Goal: Task Accomplishment & Management: Manage account settings

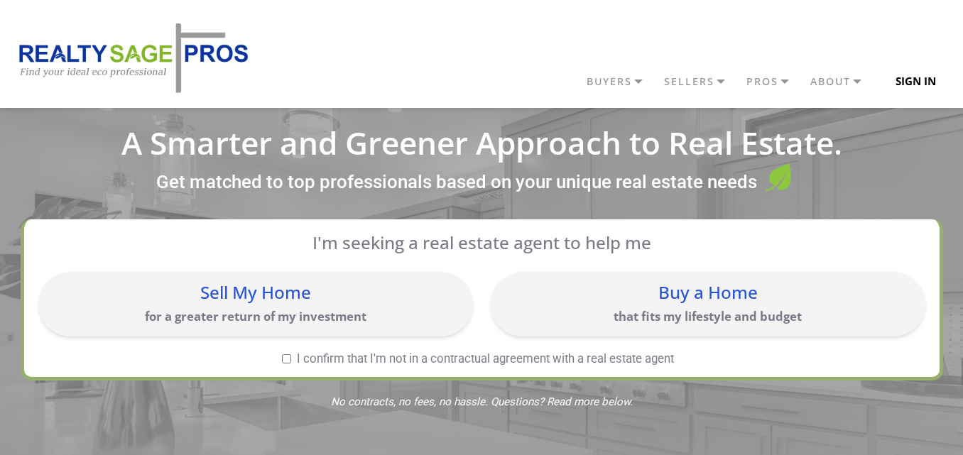
click at [926, 85] on button "Sign In" at bounding box center [916, 81] width 73 height 28
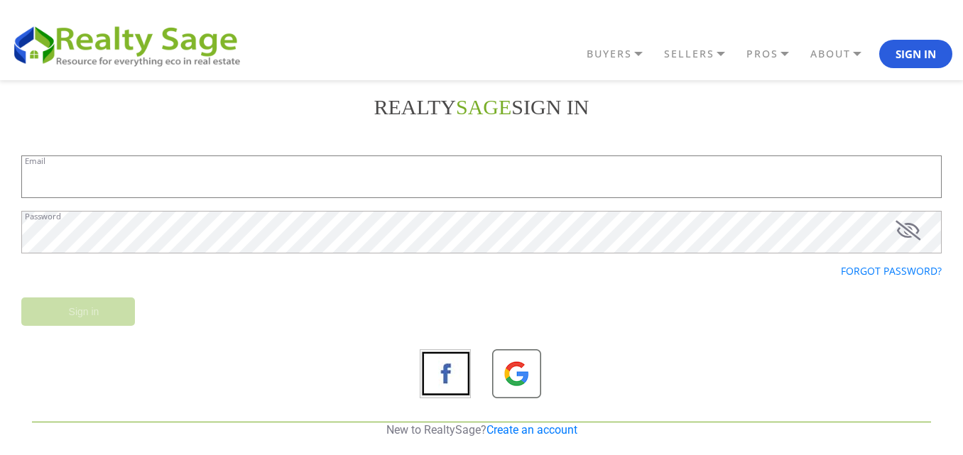
click at [193, 179] on input "Email" at bounding box center [481, 177] width 921 height 43
paste input "[EMAIL_ADDRESS][DOMAIN_NAME]"
type input "[EMAIL_ADDRESS][DOMAIN_NAME]"
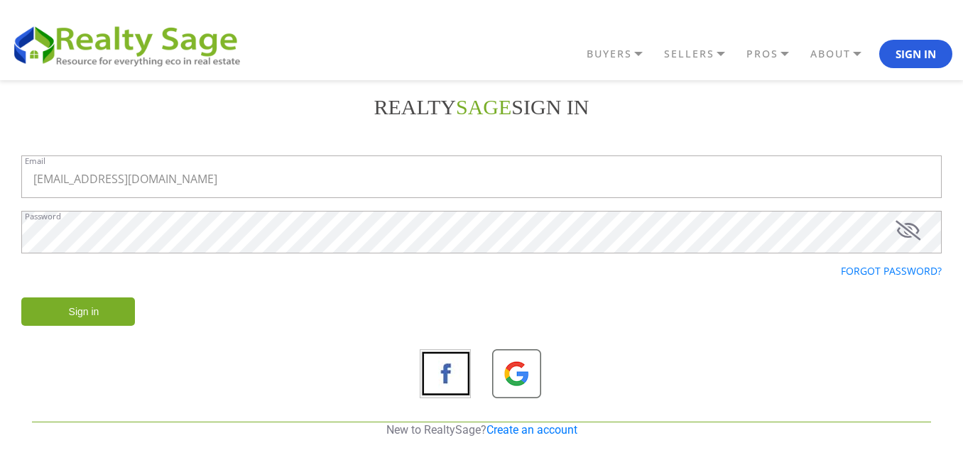
click at [92, 310] on input "Sign in" at bounding box center [78, 312] width 114 height 28
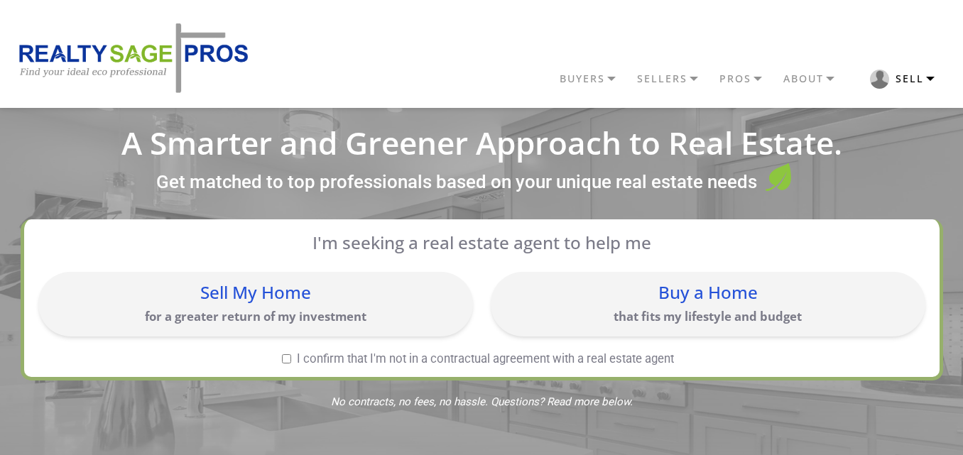
click at [935, 78] on button "Sell" at bounding box center [903, 79] width 100 height 33
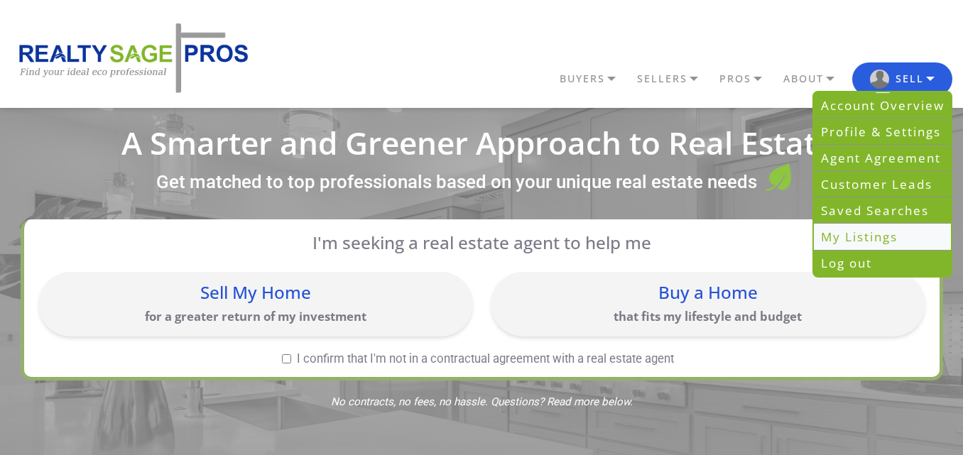
click at [859, 233] on link "My Listings" at bounding box center [882, 237] width 137 height 26
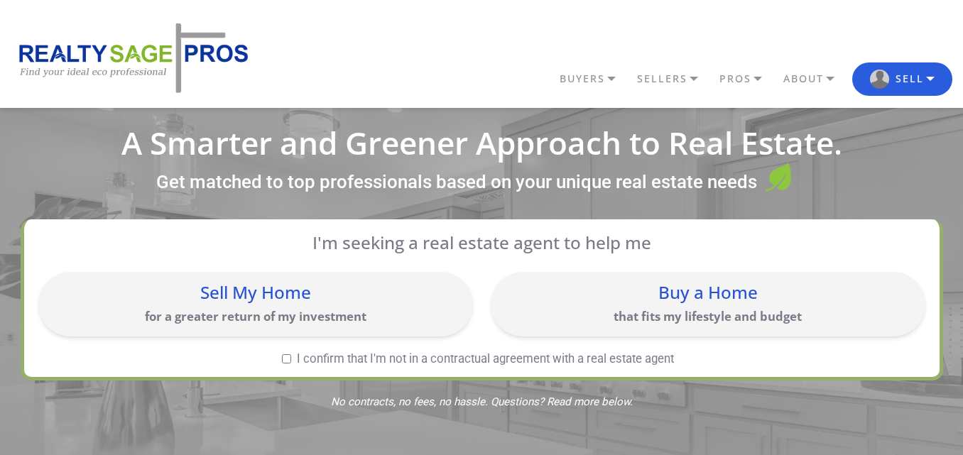
click at [282, 361] on input "I confirm that I'm not in a contractual agreement with a real estate agent" at bounding box center [286, 359] width 9 height 9
checkbox input "true"
click at [936, 82] on button "Sell" at bounding box center [903, 79] width 100 height 33
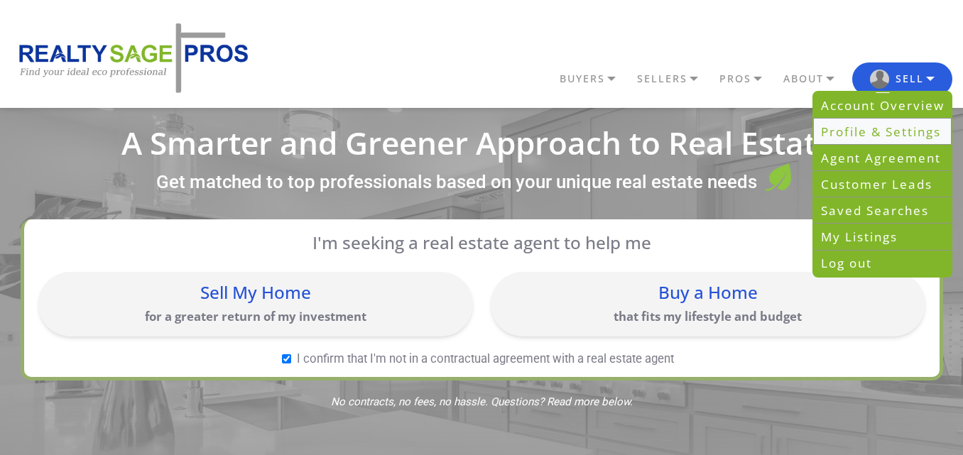
click at [915, 136] on link "Profile & Settings" at bounding box center [882, 132] width 137 height 26
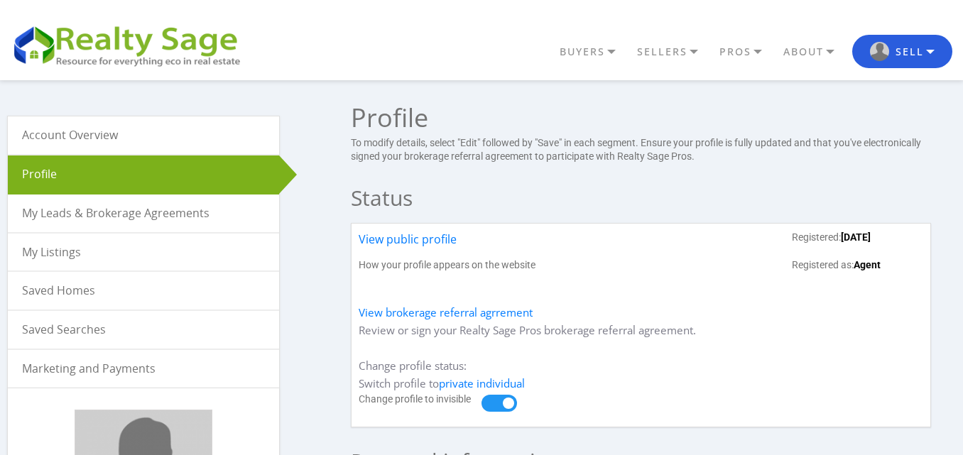
click at [55, 249] on link "My Listings" at bounding box center [143, 253] width 271 height 38
click at [436, 242] on link "View public profile" at bounding box center [408, 245] width 98 height 28
click at [112, 215] on link "My Leads & Brokerage Agreements" at bounding box center [143, 214] width 271 height 38
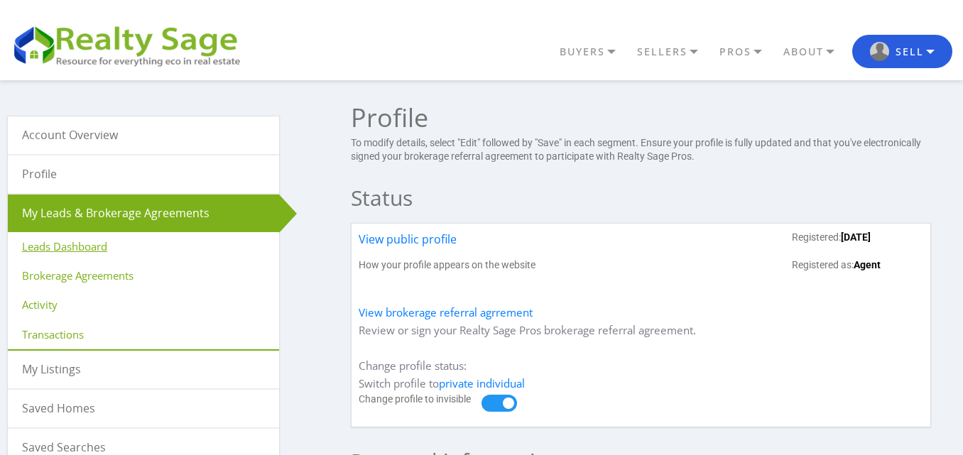
click at [85, 246] on link "Leads Dashboard" at bounding box center [143, 246] width 271 height 29
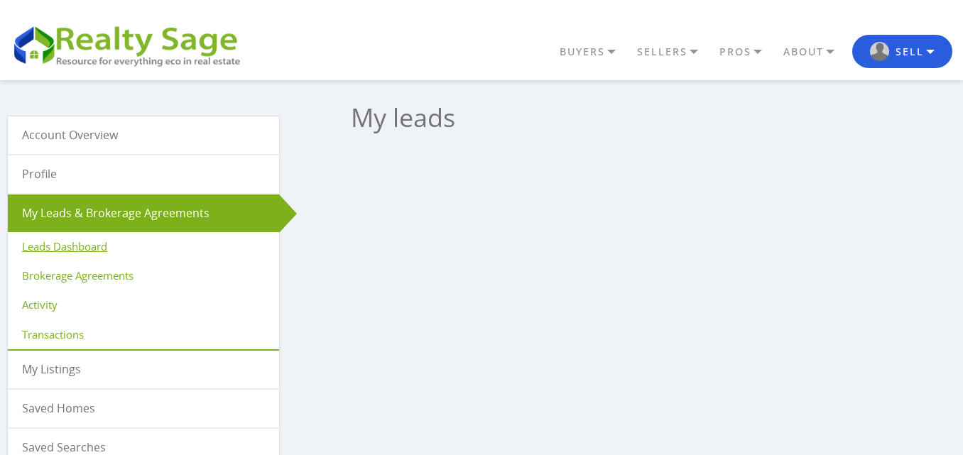
click at [48, 171] on link "Profile" at bounding box center [143, 175] width 271 height 38
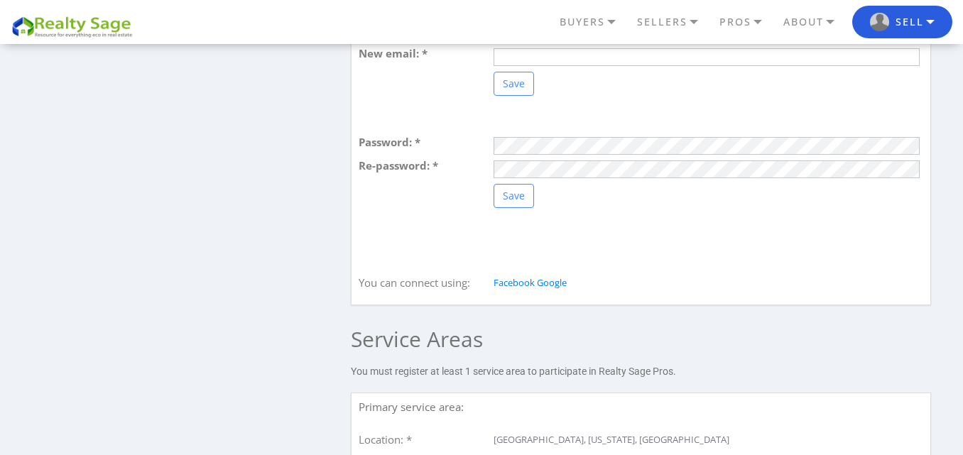
scroll to position [1492, 0]
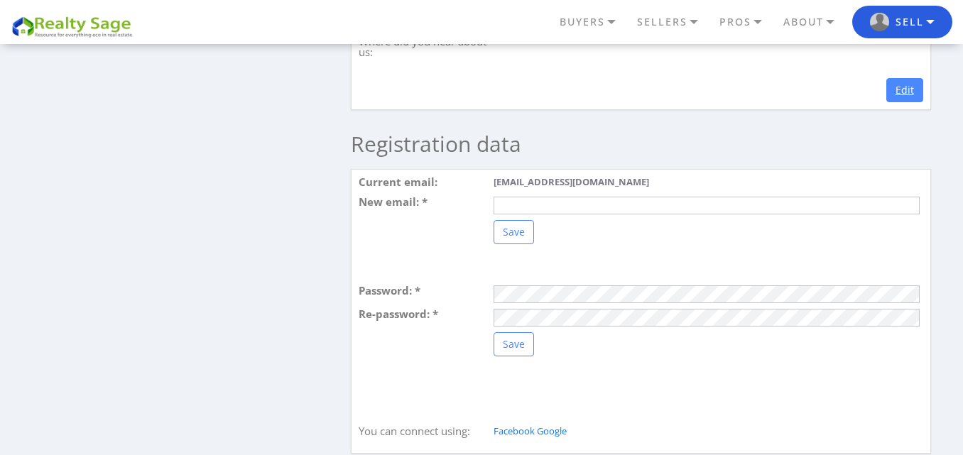
click at [917, 102] on link "Edit" at bounding box center [905, 90] width 37 height 24
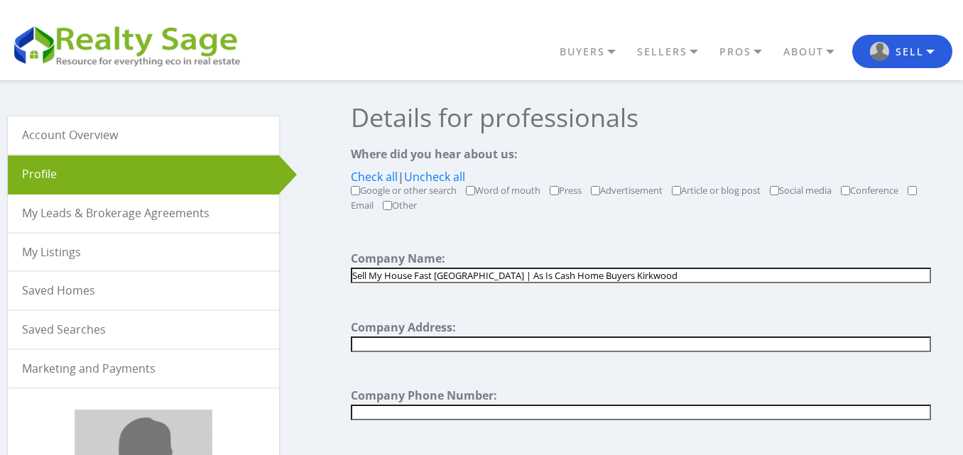
click at [69, 251] on link "My Listings" at bounding box center [143, 253] width 271 height 38
